Goal: Answer question/provide support

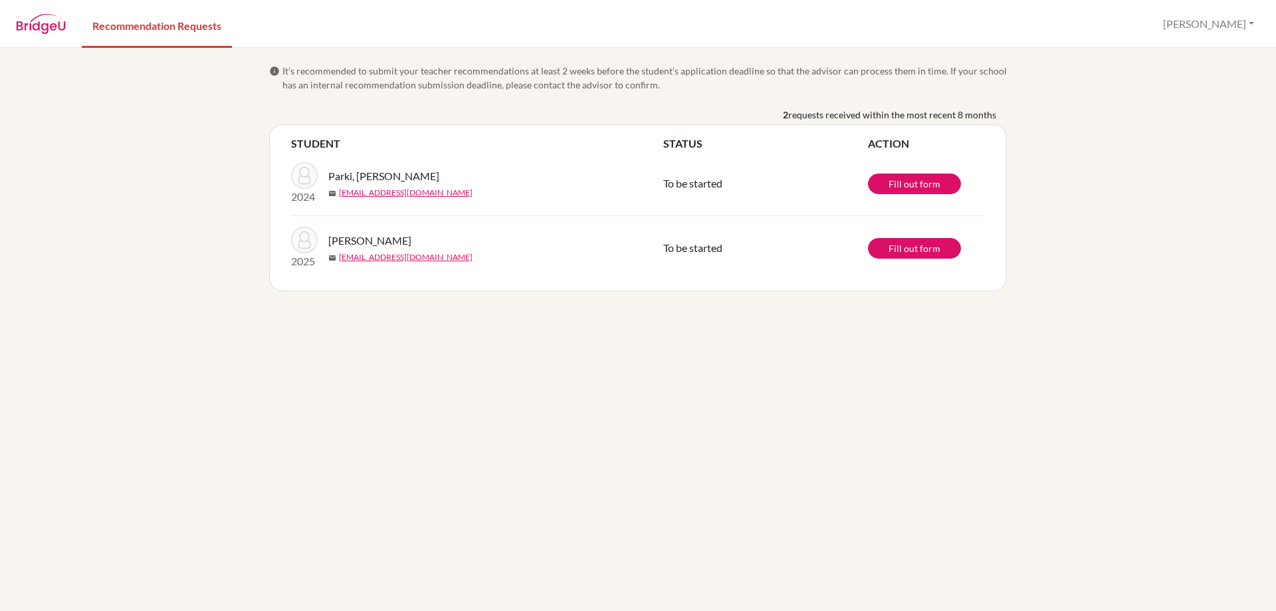
click at [378, 241] on span "[PERSON_NAME]" at bounding box center [369, 241] width 83 height 16
click at [343, 408] on div "info It’s recommended to submit your teacher recommendations at least 2 weeks b…" at bounding box center [638, 329] width 1276 height 563
click at [360, 370] on div "info It’s recommended to submit your teacher recommendations at least 2 weeks b…" at bounding box center [638, 329] width 1276 height 563
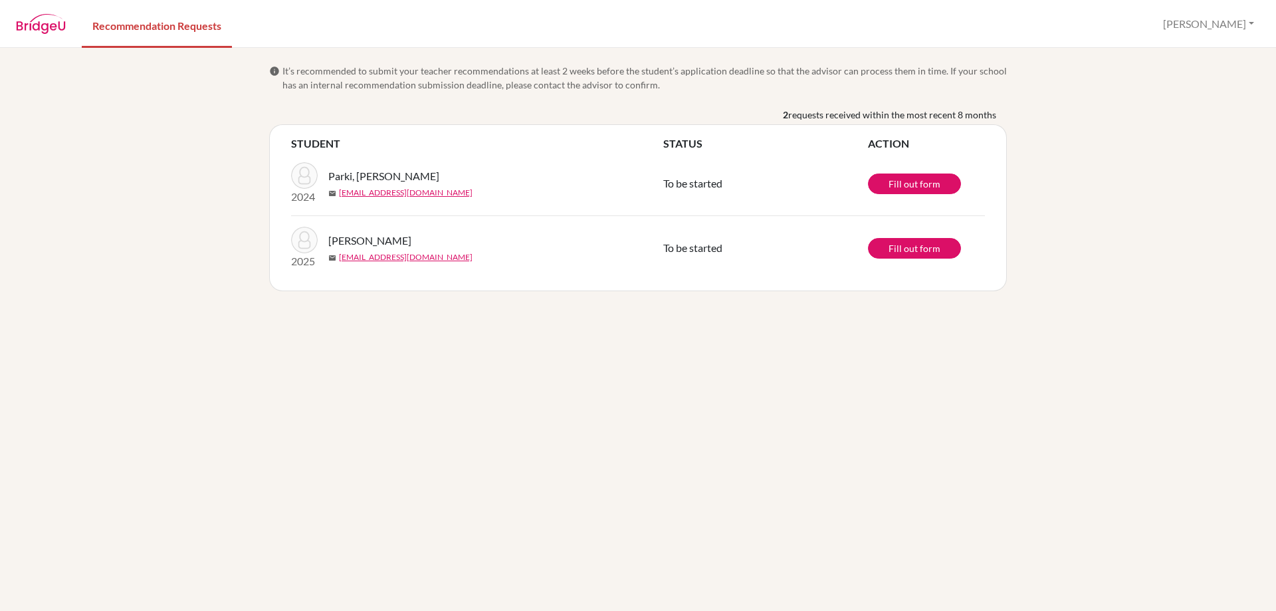
drag, startPoint x: 350, startPoint y: 425, endPoint x: 339, endPoint y: 398, distance: 28.9
click at [348, 424] on div "info It’s recommended to submit your teacher recommendations at least 2 weeks b…" at bounding box center [638, 329] width 1276 height 563
click at [339, 398] on div "info It’s recommended to submit your teacher recommendations at least 2 weeks b…" at bounding box center [638, 329] width 1276 height 563
click at [132, 196] on div "info It’s recommended to submit your teacher recommendations at least 2 weeks b…" at bounding box center [638, 329] width 1276 height 563
drag, startPoint x: 126, startPoint y: 269, endPoint x: 110, endPoint y: 215, distance: 56.1
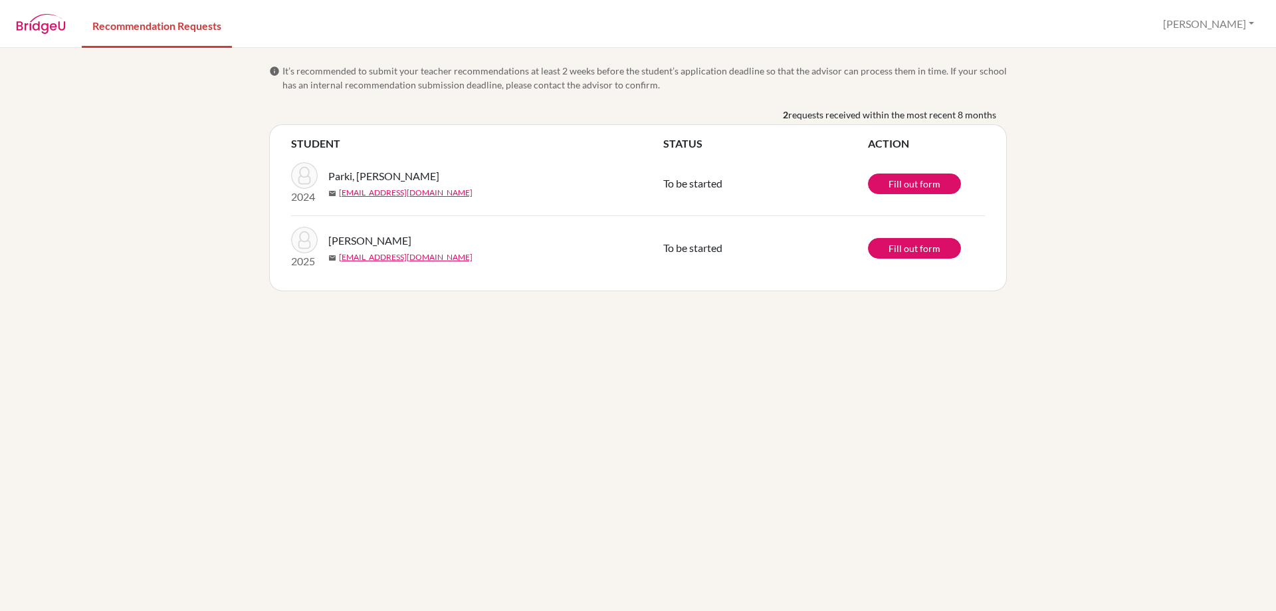
click at [114, 235] on div "info It’s recommended to submit your teacher recommendations at least 2 weeks b…" at bounding box center [638, 329] width 1276 height 563
click at [110, 215] on div "info It’s recommended to submit your teacher recommendations at least 2 weeks b…" at bounding box center [638, 329] width 1276 height 563
